Goal: Transaction & Acquisition: Purchase product/service

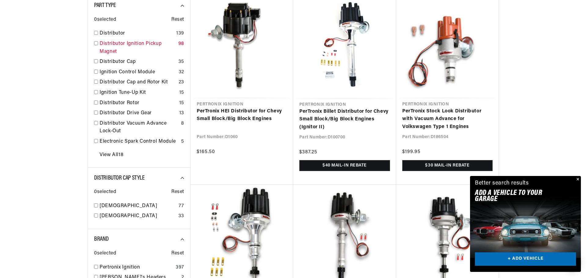
scroll to position [0, 505]
click at [100, 76] on link "Ignition Control Module" at bounding box center [138, 72] width 77 height 8
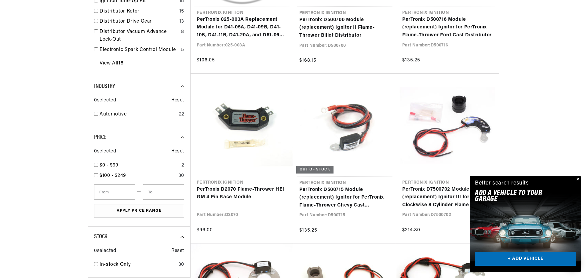
scroll to position [0, 1010]
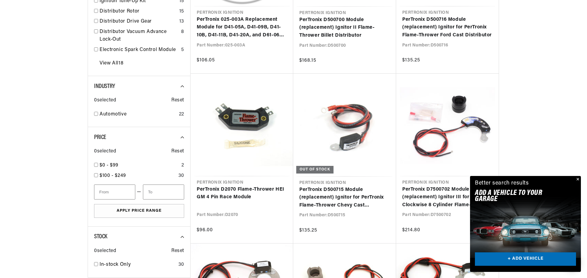
click at [576, 176] on button "Close" at bounding box center [577, 179] width 7 height 7
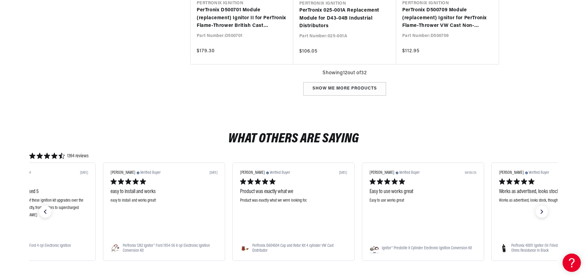
scroll to position [0, 505]
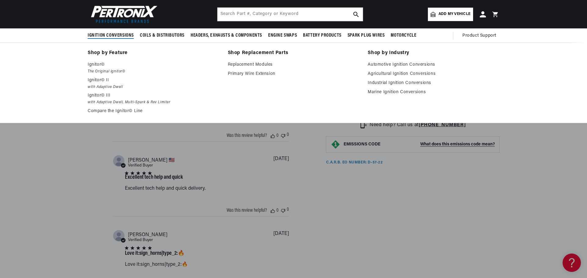
scroll to position [0, 1010]
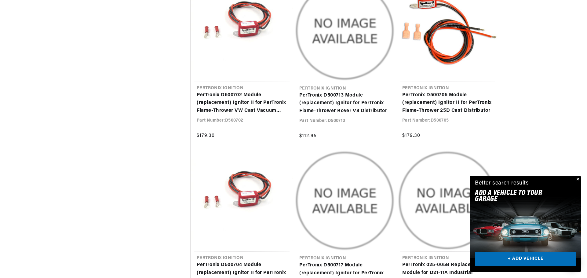
scroll to position [1406, 0]
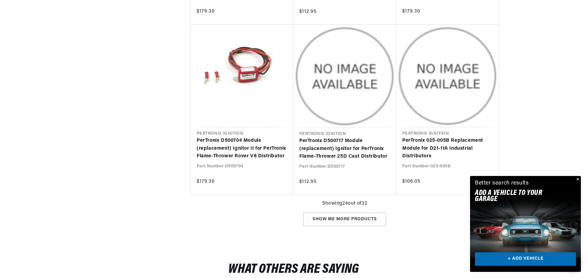
click at [575, 176] on button "Close" at bounding box center [577, 179] width 7 height 7
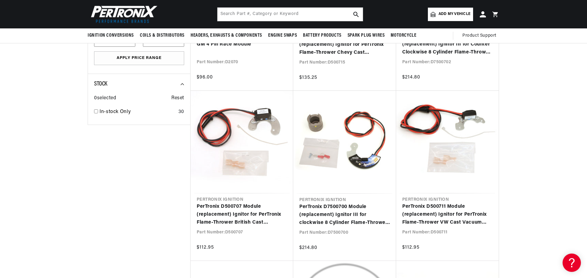
scroll to position [458, 0]
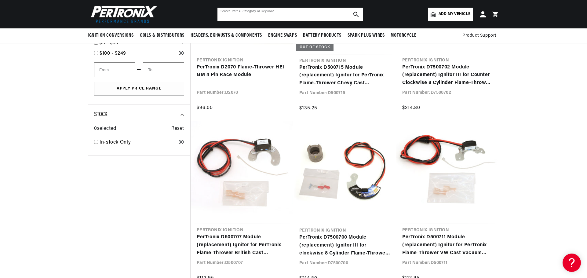
click at [218, 16] on input "text" at bounding box center [290, 14] width 145 height 13
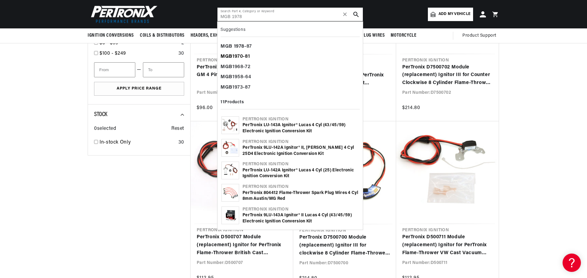
scroll to position [0, 1010]
type input "MGB 1978"
click at [221, 59] on b "MGB" at bounding box center [227, 56] width 12 height 5
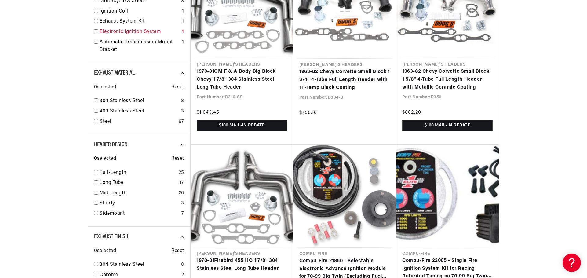
scroll to position [0, 505]
click at [100, 36] on link "Electronic Ignition System" at bounding box center [140, 32] width 80 height 8
type input "1970-81"
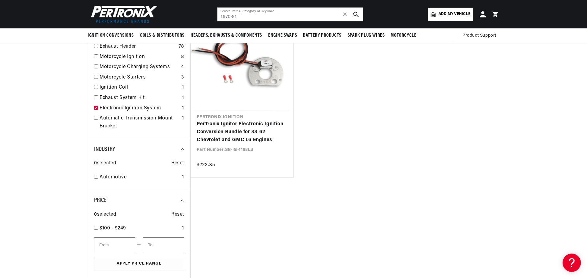
scroll to position [0, 1010]
click at [100, 112] on link "Electronic Ignition System" at bounding box center [140, 109] width 80 height 8
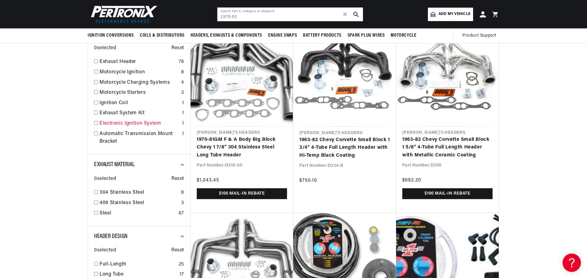
click at [100, 128] on link "Electronic Ignition System" at bounding box center [140, 124] width 80 height 8
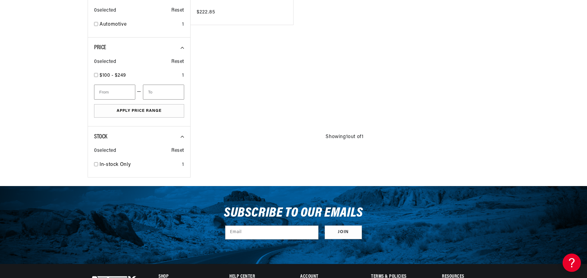
scroll to position [0, 505]
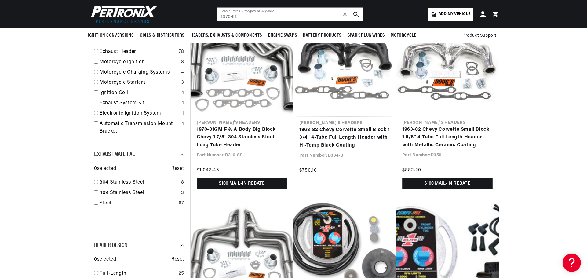
scroll to position [92, 0]
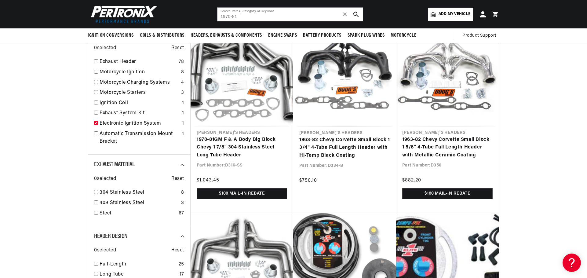
checkbox input "true"
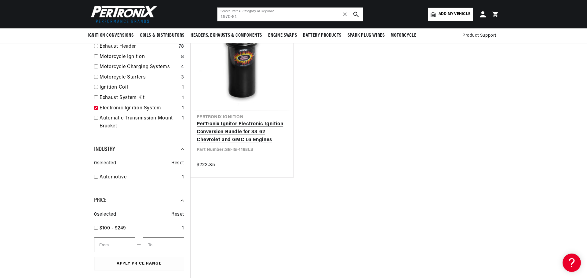
scroll to position [0, 1010]
click at [200, 144] on link "PerTronix Ignitor Electronic Ignition Conversion Bundle for 33-62 Chevrolet and…" at bounding box center [242, 132] width 90 height 24
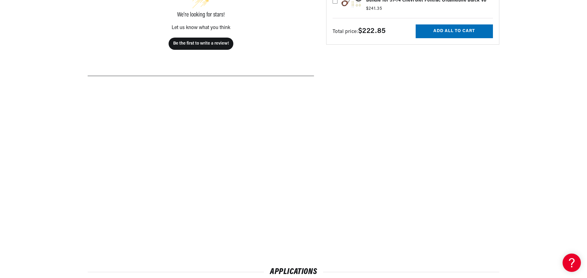
scroll to position [0, 505]
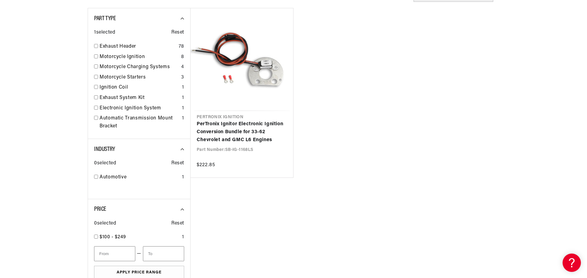
checkbox input "false"
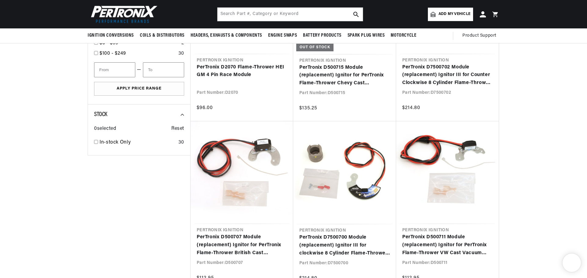
scroll to position [303, 0]
